Goal: Information Seeking & Learning: Compare options

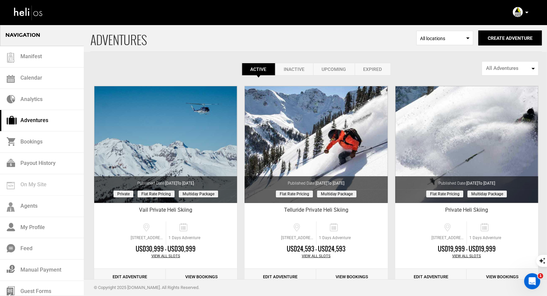
click at [525, 12] on icon at bounding box center [526, 13] width 3 height 2
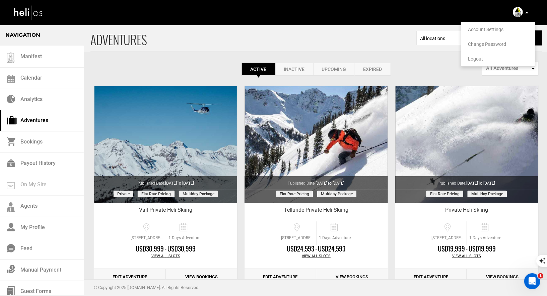
click at [478, 54] on li "Logout" at bounding box center [498, 59] width 74 height 15
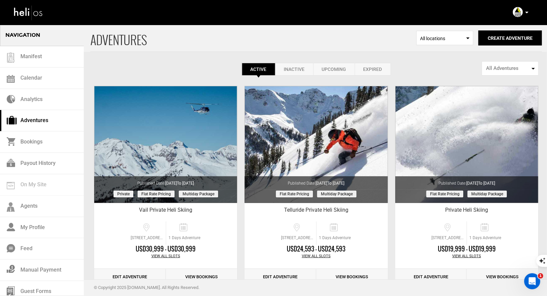
click at [527, 14] on p at bounding box center [526, 13] width 4 height 8
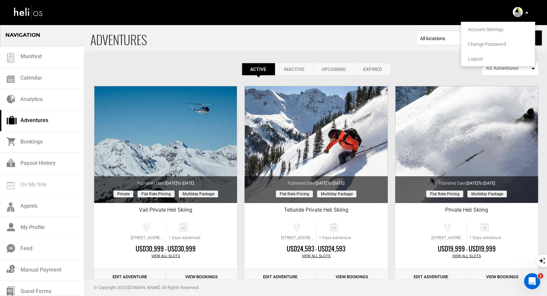
click at [472, 61] on span "Logout" at bounding box center [475, 58] width 15 height 5
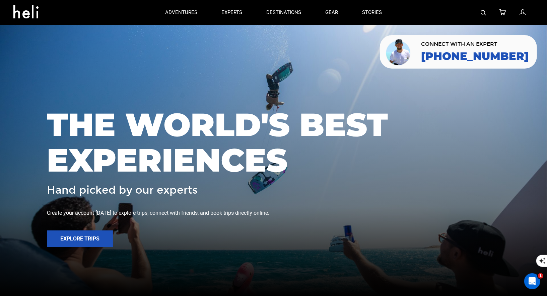
click at [484, 12] on img at bounding box center [483, 12] width 5 height 5
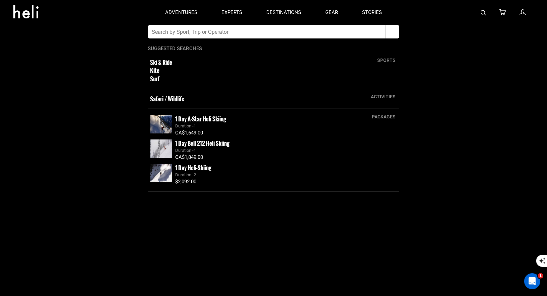
click at [329, 30] on input "text" at bounding box center [266, 31] width 237 height 13
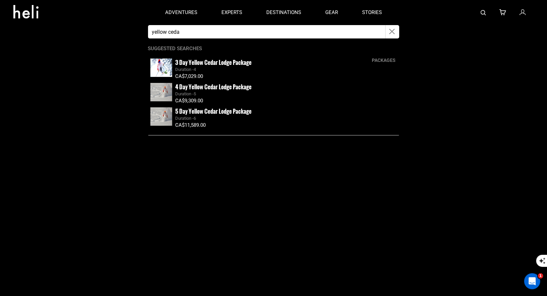
type input "yellow ceda"
click at [209, 111] on small "5 Day Yellow Cedar Lodge Package" at bounding box center [213, 111] width 76 height 8
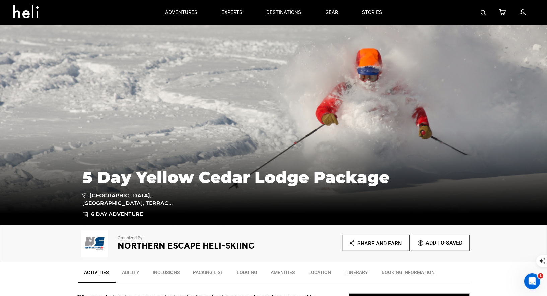
click at [152, 246] on h2 "Northern Escape Heli-Skiing" at bounding box center [186, 246] width 137 height 9
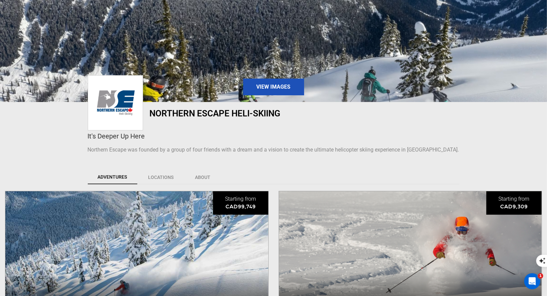
scroll to position [158, 0]
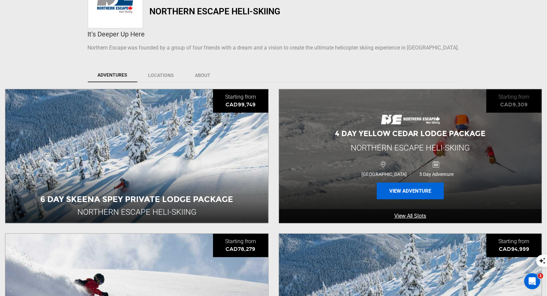
click at [405, 196] on button "View Adventure" at bounding box center [410, 191] width 67 height 17
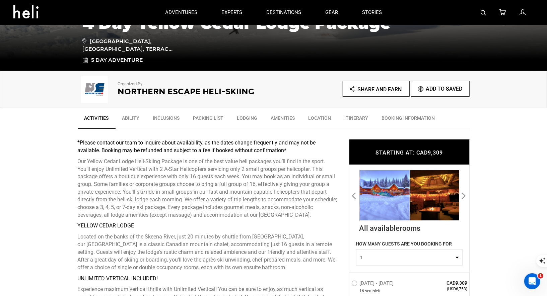
scroll to position [95, 0]
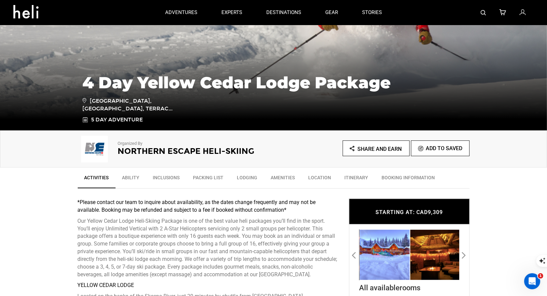
click at [183, 150] on h2 "Northern Escape Heli-Skiing" at bounding box center [186, 151] width 137 height 9
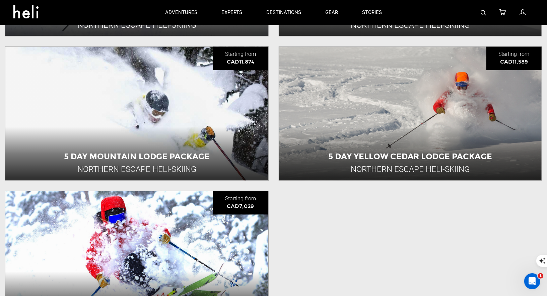
scroll to position [775, 0]
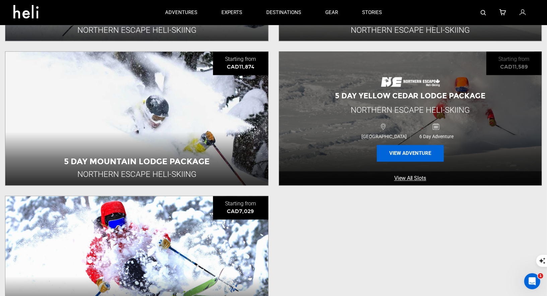
click at [410, 149] on button "View Adventure" at bounding box center [410, 153] width 67 height 17
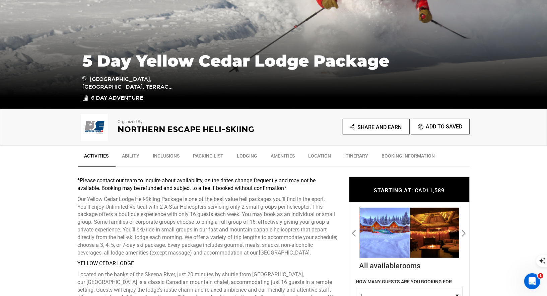
scroll to position [119, 0]
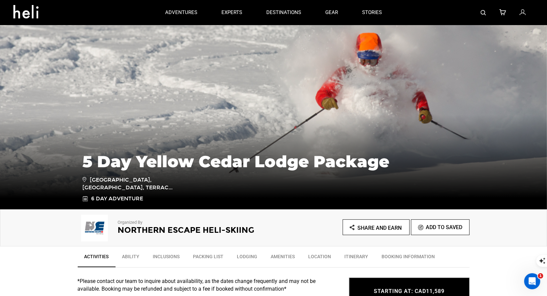
scroll to position [20, 0]
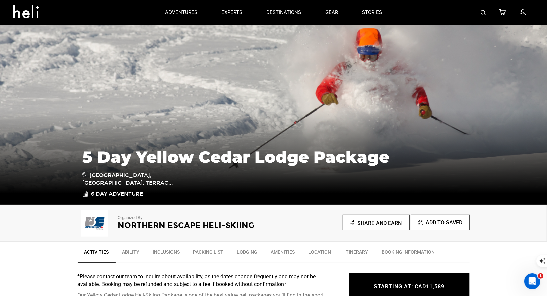
click at [139, 222] on h2 "Northern Escape Heli-Skiing" at bounding box center [186, 225] width 137 height 9
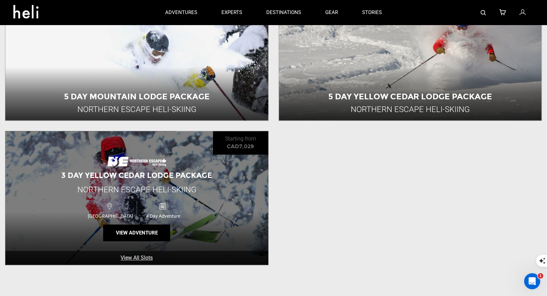
scroll to position [847, 0]
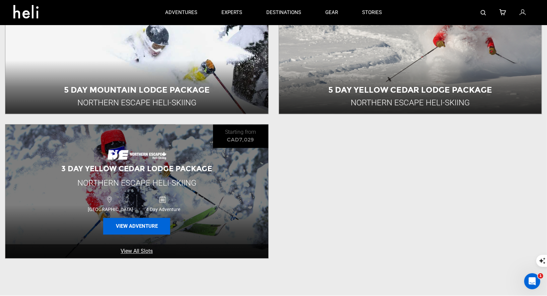
click at [139, 224] on button "View Adventure" at bounding box center [136, 226] width 67 height 17
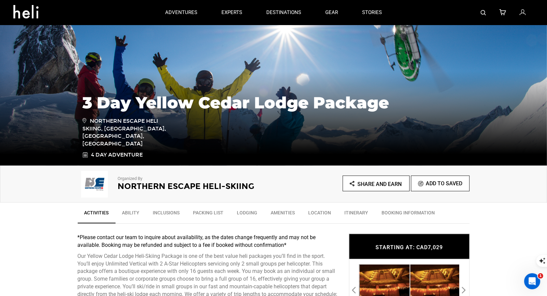
scroll to position [71, 0]
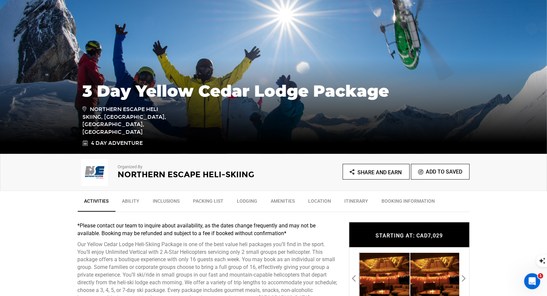
click at [154, 175] on h2 "Northern Escape Heli-Skiing" at bounding box center [186, 174] width 137 height 9
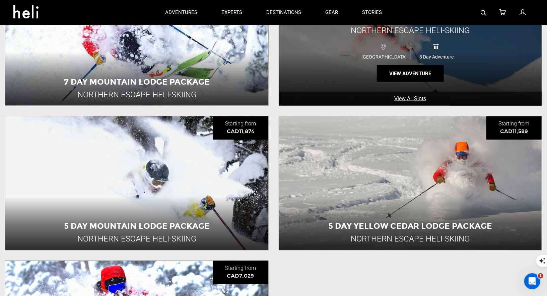
scroll to position [654, 0]
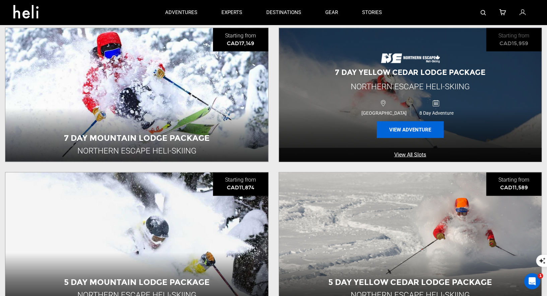
click at [397, 133] on button "View Adventure" at bounding box center [410, 130] width 67 height 17
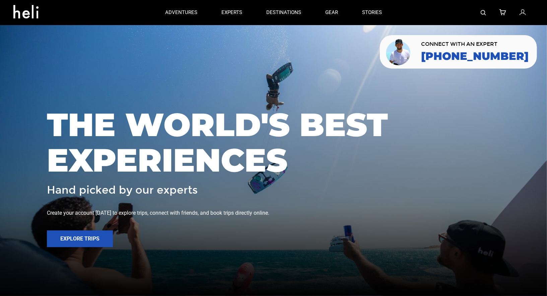
click at [484, 15] on link at bounding box center [483, 12] width 5 height 25
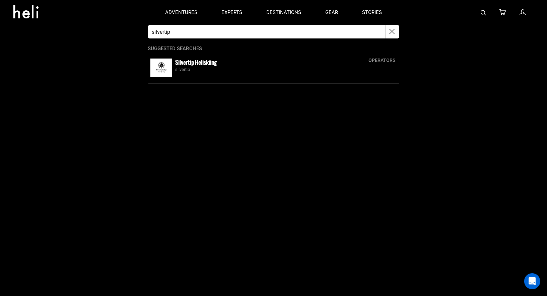
type input "silvertip"
click at [176, 63] on small "Silvertip Heliskiing" at bounding box center [196, 62] width 42 height 8
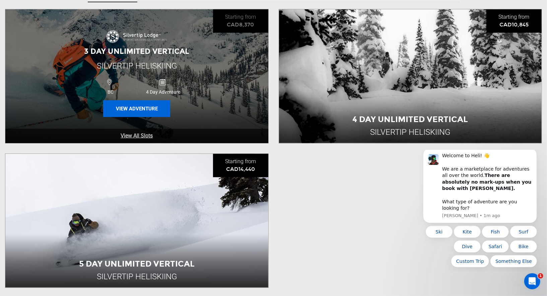
click at [138, 107] on button "View Adventure" at bounding box center [136, 108] width 67 height 17
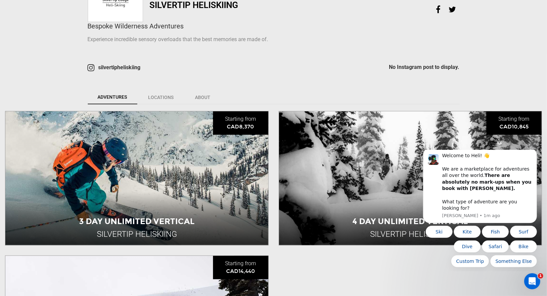
scroll to position [209, 0]
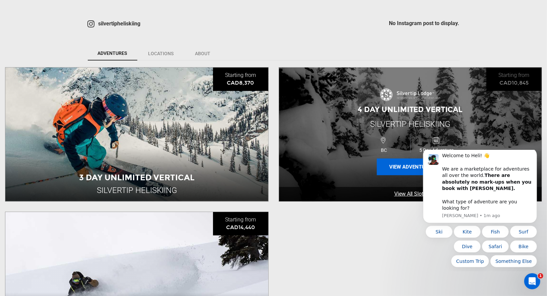
click at [382, 167] on button "View Adventure" at bounding box center [410, 167] width 67 height 17
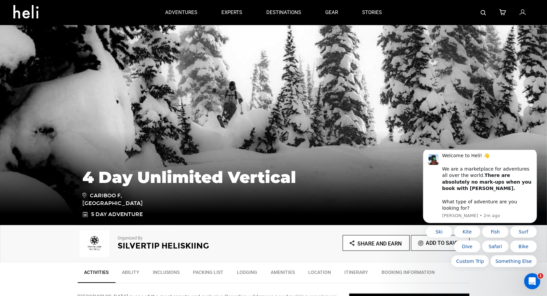
click at [135, 248] on h2 "Silvertip Heliskiing" at bounding box center [186, 246] width 137 height 9
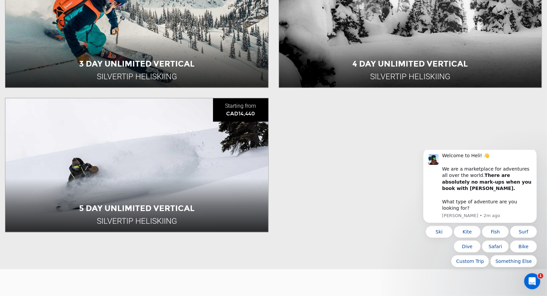
scroll to position [335, 0]
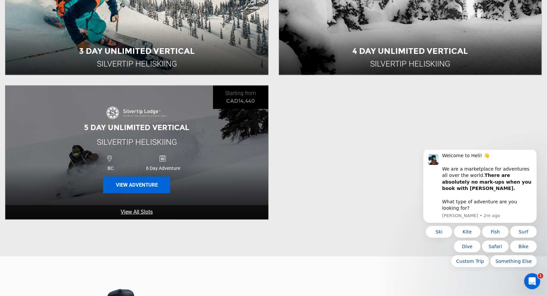
click at [149, 186] on button "View Adventure" at bounding box center [136, 185] width 67 height 17
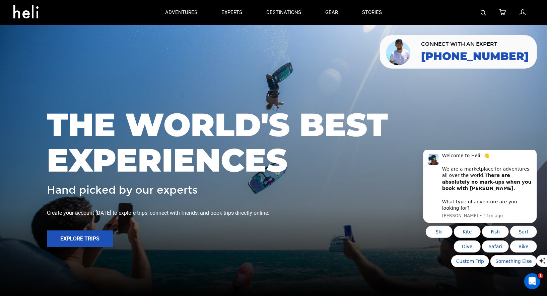
click at [485, 9] on link at bounding box center [483, 12] width 5 height 25
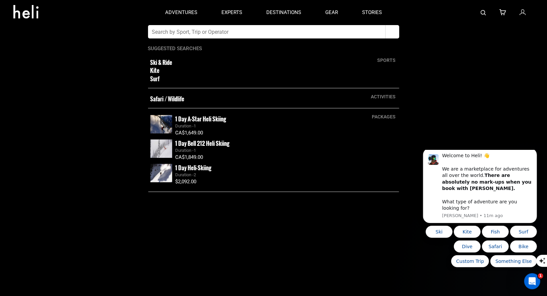
click at [309, 31] on input "text" at bounding box center [266, 31] width 237 height 13
type input "great canadian heliski"
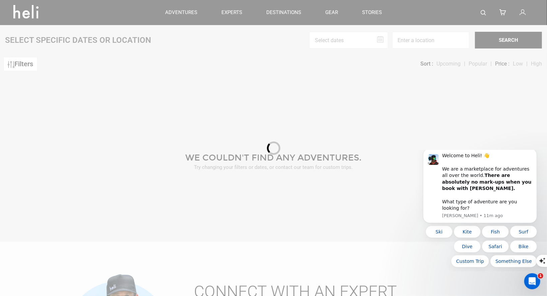
click at [485, 12] on div at bounding box center [273, 148] width 547 height 296
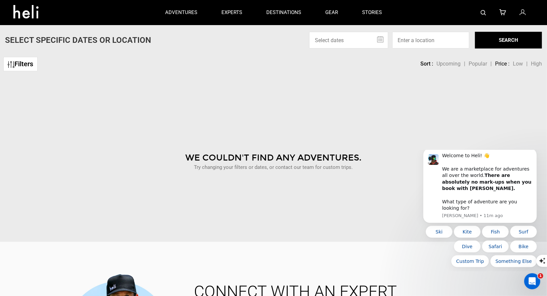
click at [480, 10] on div at bounding box center [464, 12] width 140 height 25
click at [487, 12] on div at bounding box center [464, 12] width 140 height 25
click at [478, 12] on div at bounding box center [464, 12] width 140 height 25
click at [480, 12] on div at bounding box center [464, 12] width 140 height 25
click at [485, 13] on img at bounding box center [483, 12] width 5 height 5
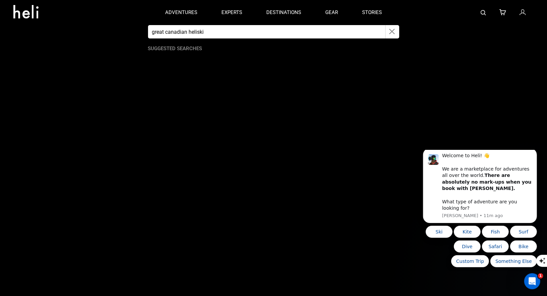
click at [393, 33] on icon "button" at bounding box center [392, 32] width 6 height 8
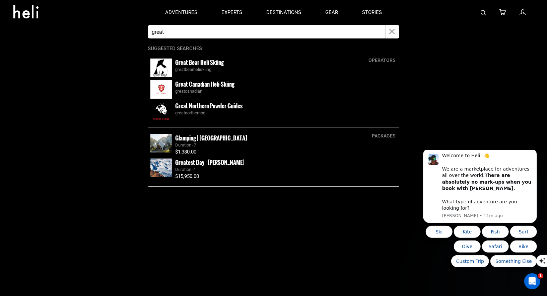
type input "great"
click at [167, 87] on img at bounding box center [161, 89] width 22 height 18
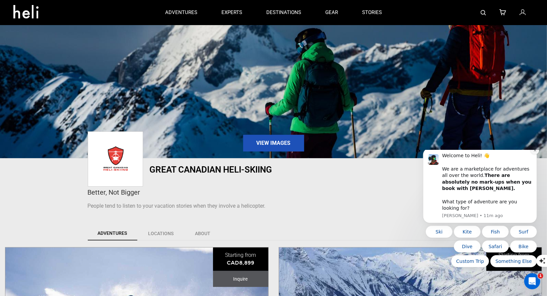
click at [535, 151] on icon "Dismiss notification" at bounding box center [534, 150] width 2 height 2
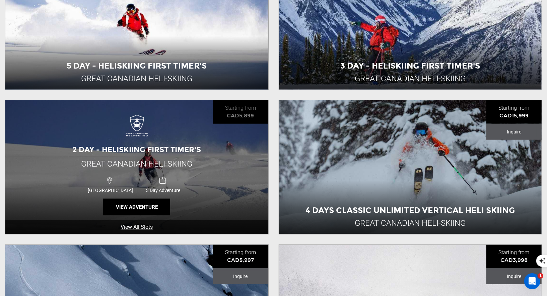
scroll to position [400, 0]
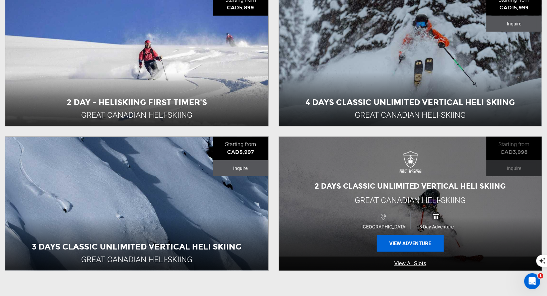
click at [390, 236] on button "View Adventure" at bounding box center [410, 243] width 67 height 17
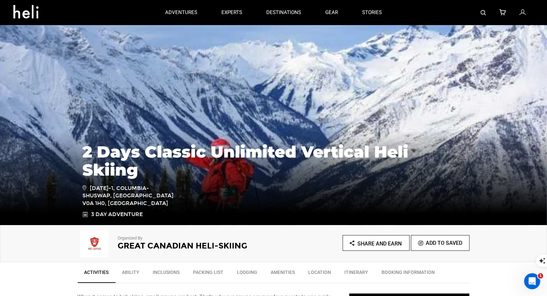
click at [125, 241] on p "Organized By" at bounding box center [186, 238] width 137 height 6
click at [146, 244] on h2 "Great Canadian Heli-Skiing" at bounding box center [186, 246] width 137 height 9
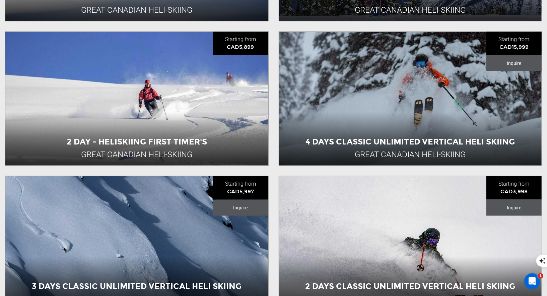
scroll to position [436, 0]
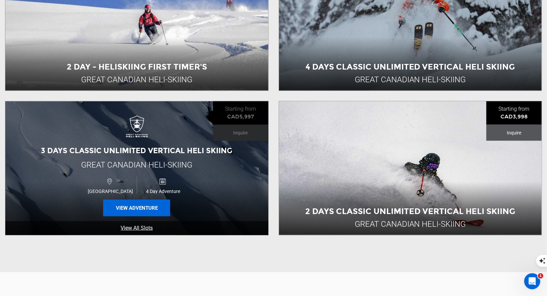
click at [158, 205] on button "View Adventure" at bounding box center [136, 208] width 67 height 17
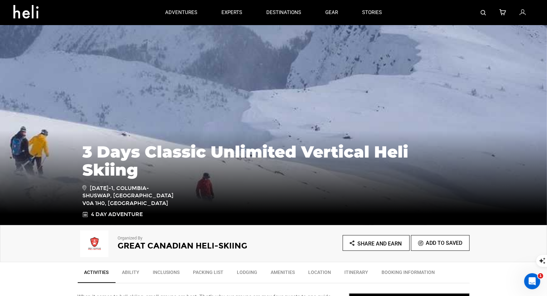
click at [136, 244] on h2 "Great Canadian Heli-Skiing" at bounding box center [186, 246] width 137 height 9
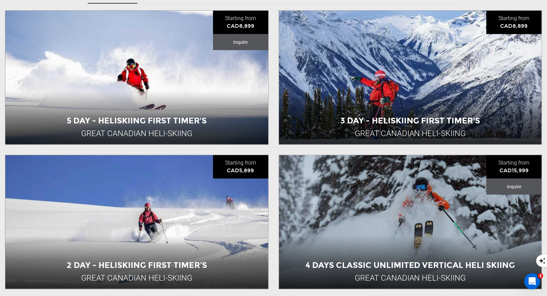
scroll to position [387, 0]
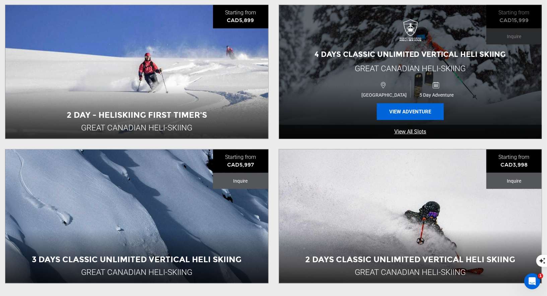
click at [403, 113] on button "View Adventure" at bounding box center [410, 111] width 67 height 17
